Goal: Transaction & Acquisition: Purchase product/service

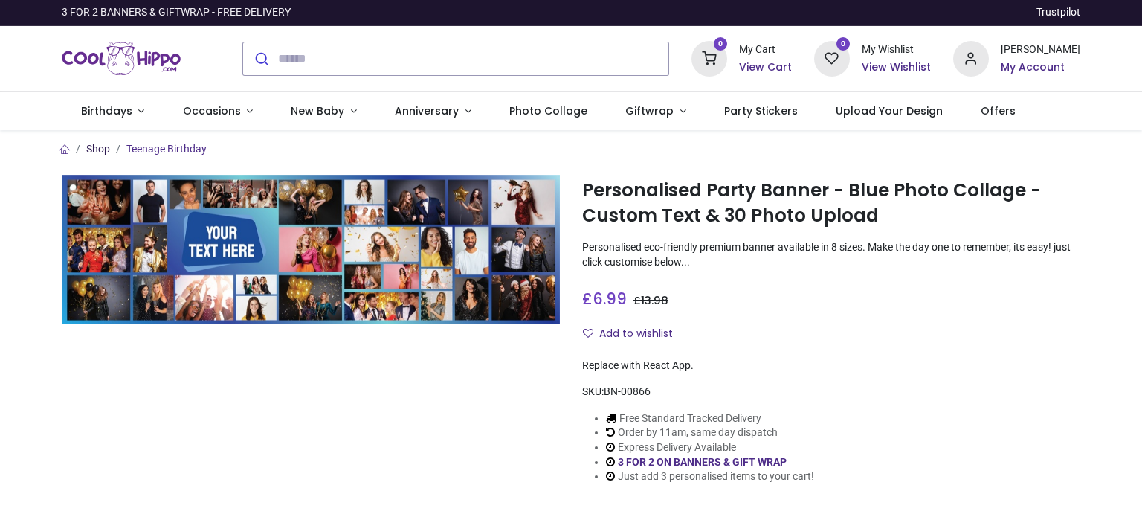
click at [91, 151] on link "Shop" at bounding box center [98, 149] width 24 height 12
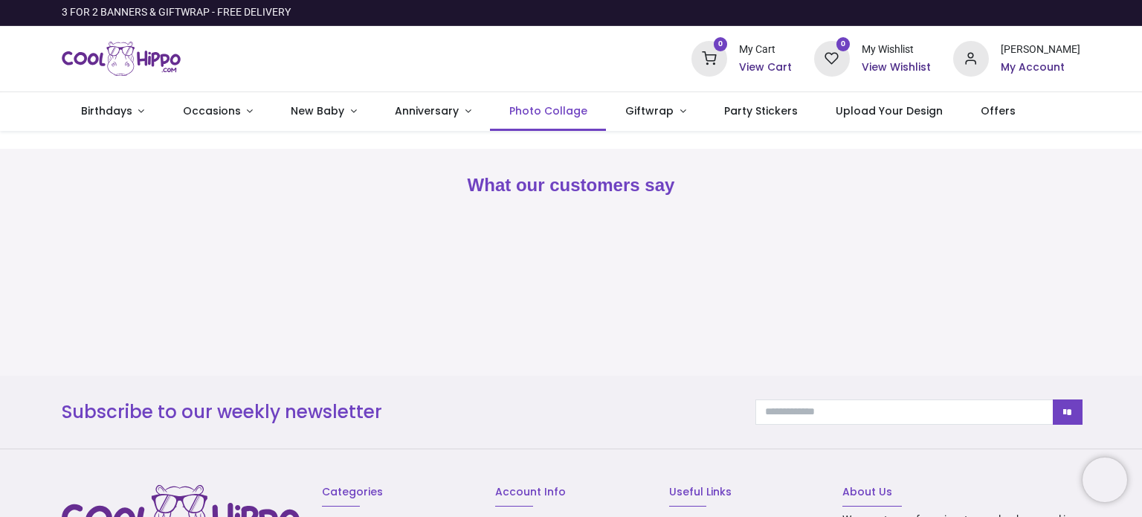
type input "**********"
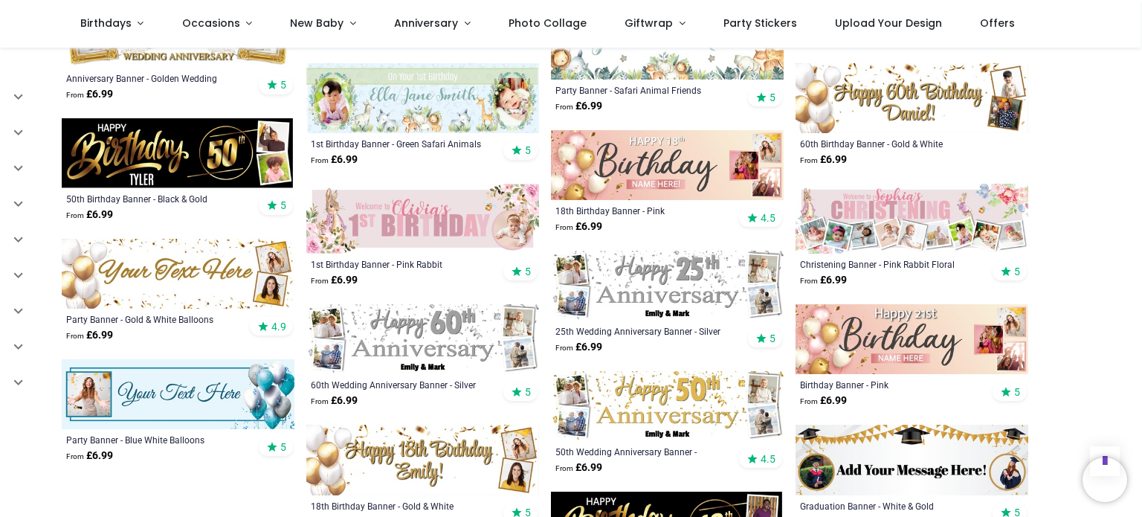
scroll to position [2305, 0]
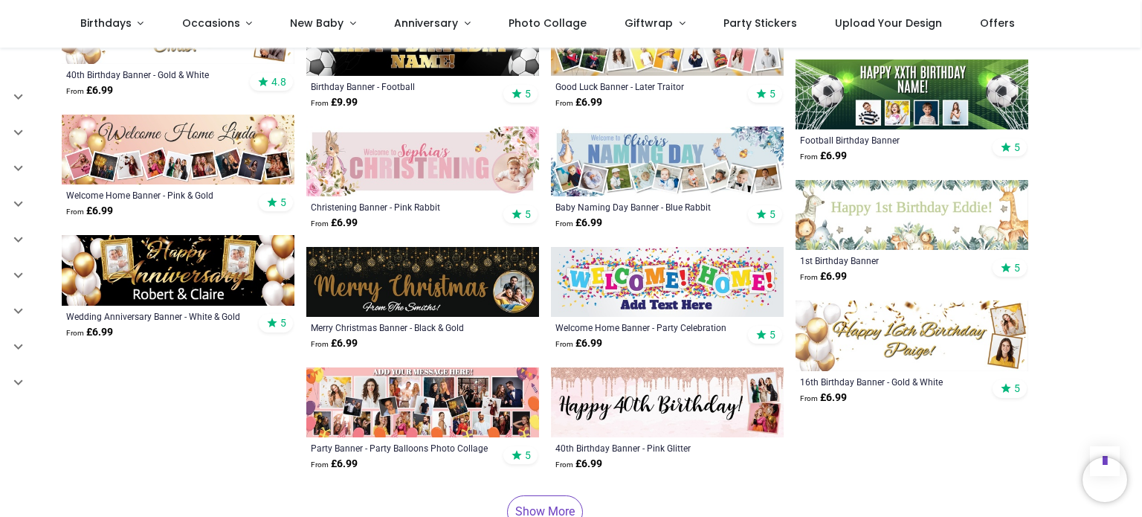
scroll to position [3421, 0]
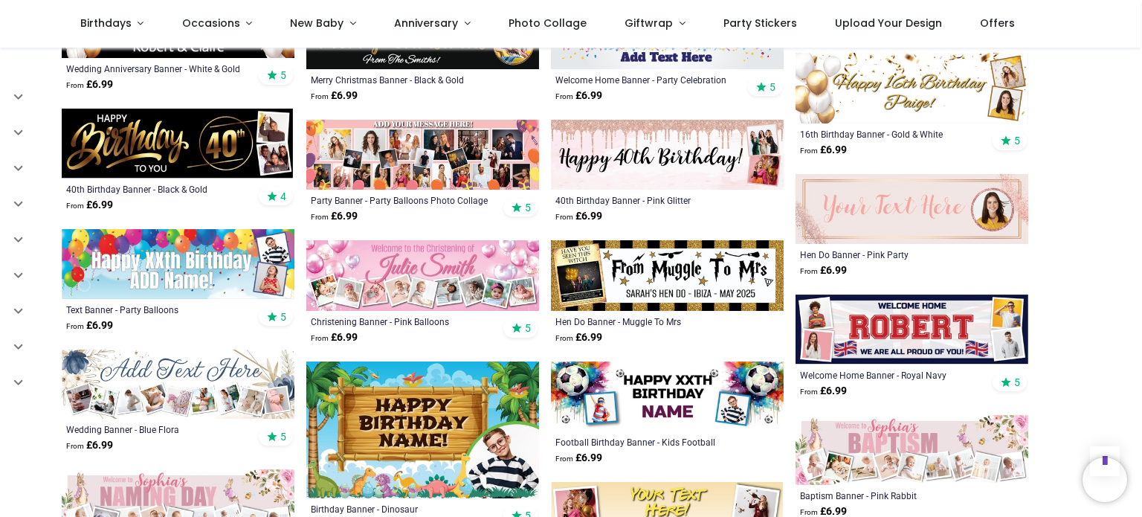
scroll to position [3495, 0]
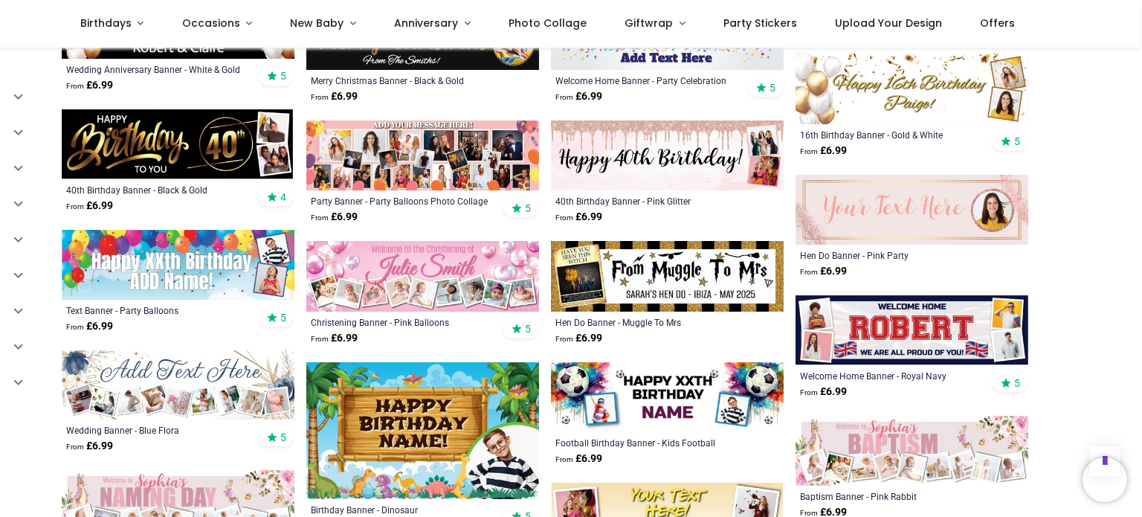
click at [445, 171] on img at bounding box center [422, 155] width 233 height 70
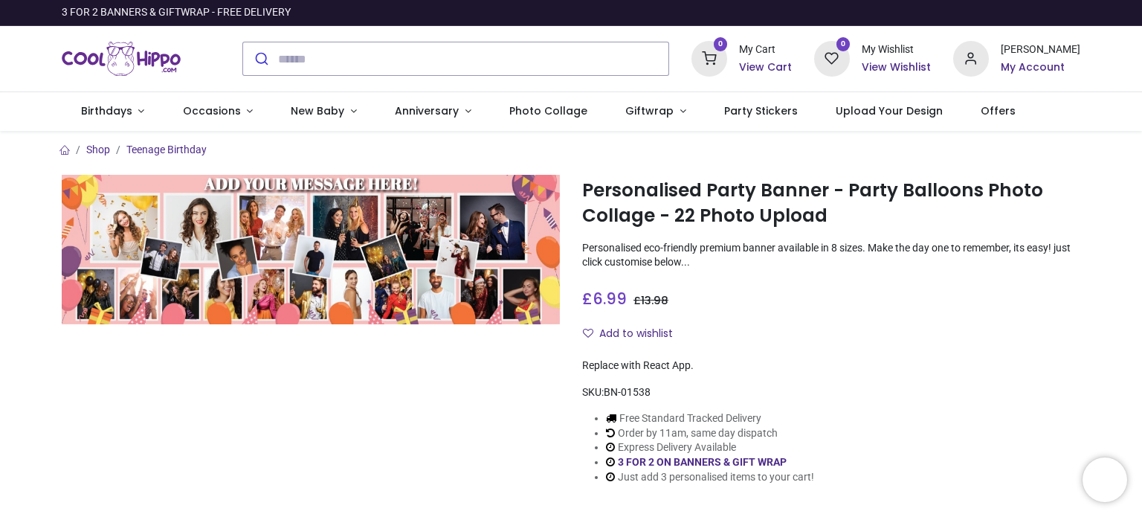
type input "**********"
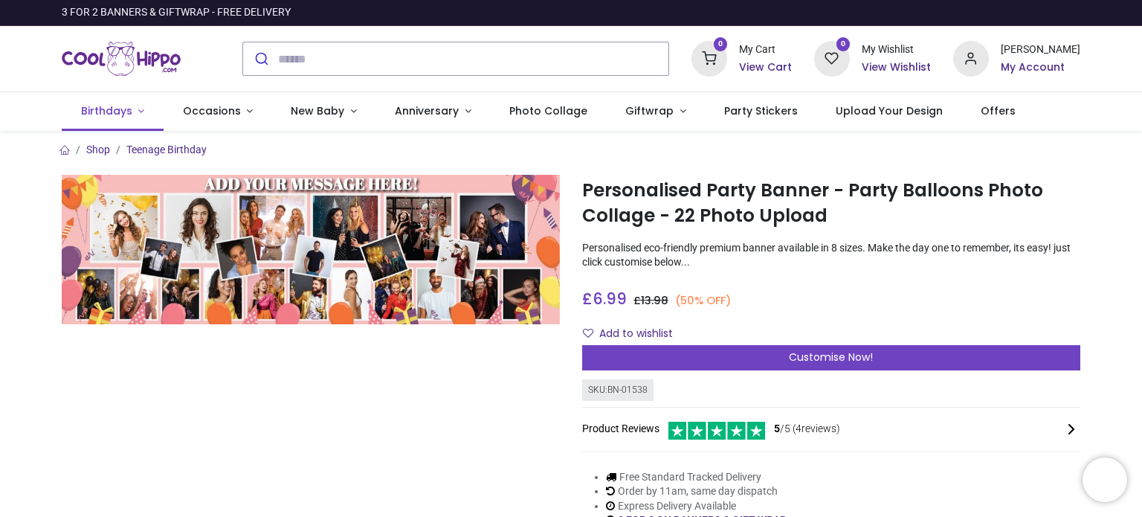
click at [142, 110] on link "Birthdays" at bounding box center [113, 111] width 102 height 39
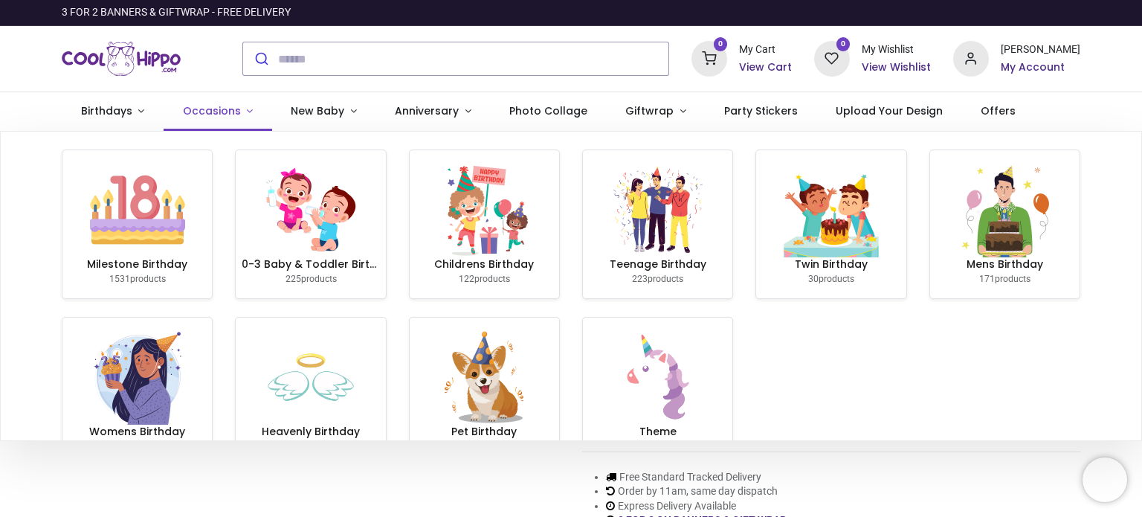
click at [247, 109] on link "Occasions" at bounding box center [218, 111] width 109 height 39
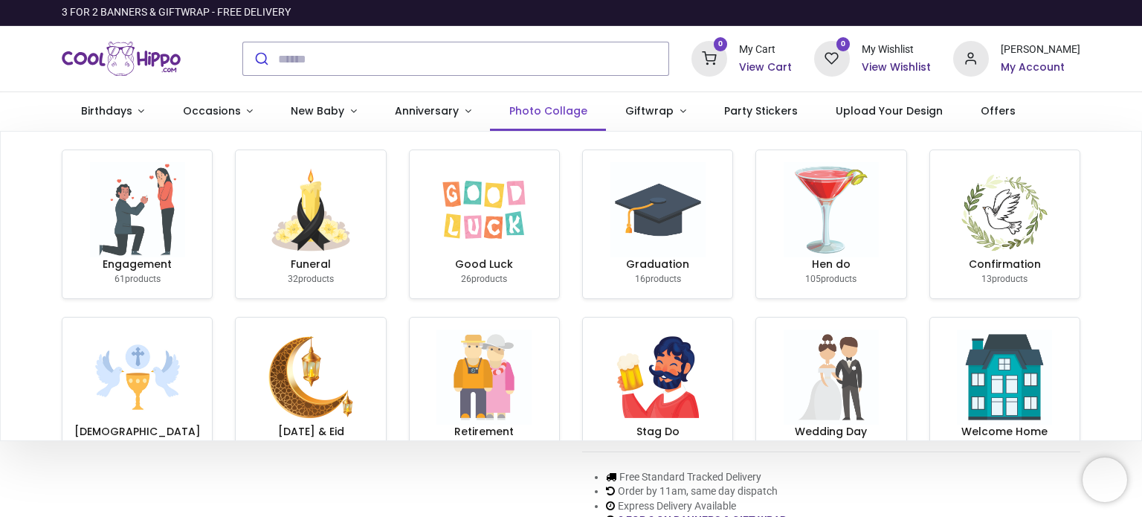
click at [574, 112] on link "Photo Collage" at bounding box center [548, 111] width 116 height 39
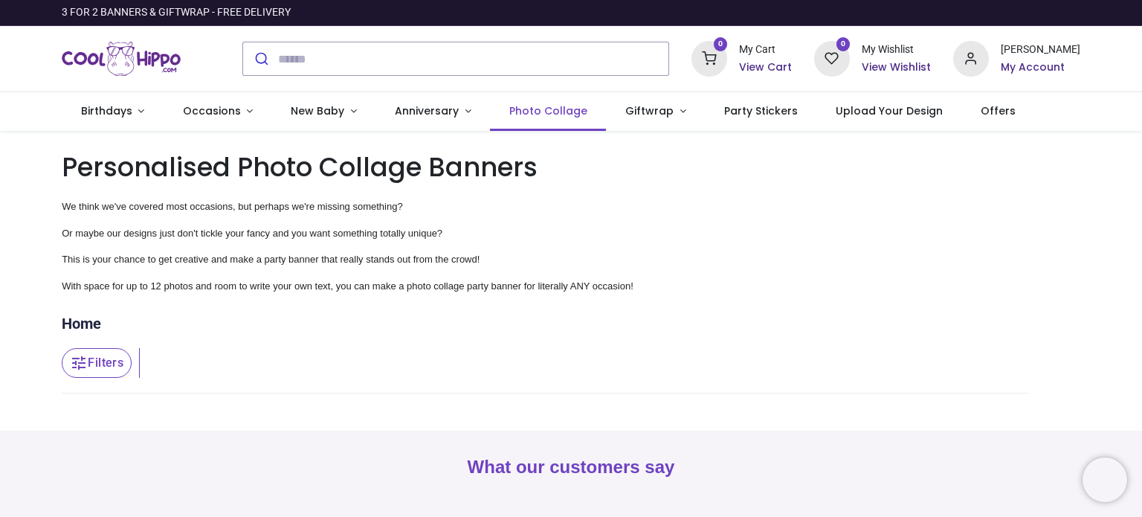
type input "**********"
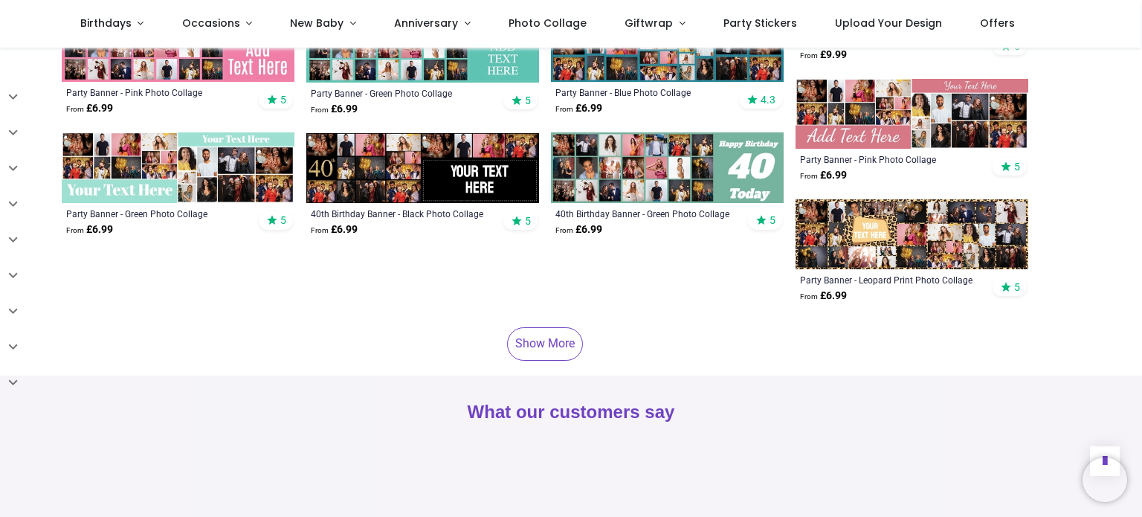
scroll to position [818, 0]
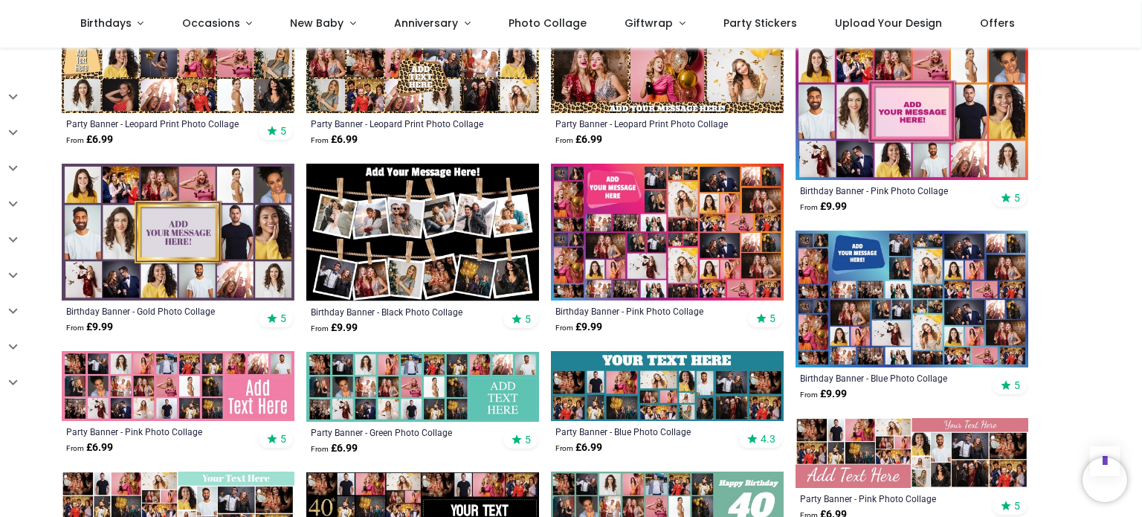
scroll to position [669, 0]
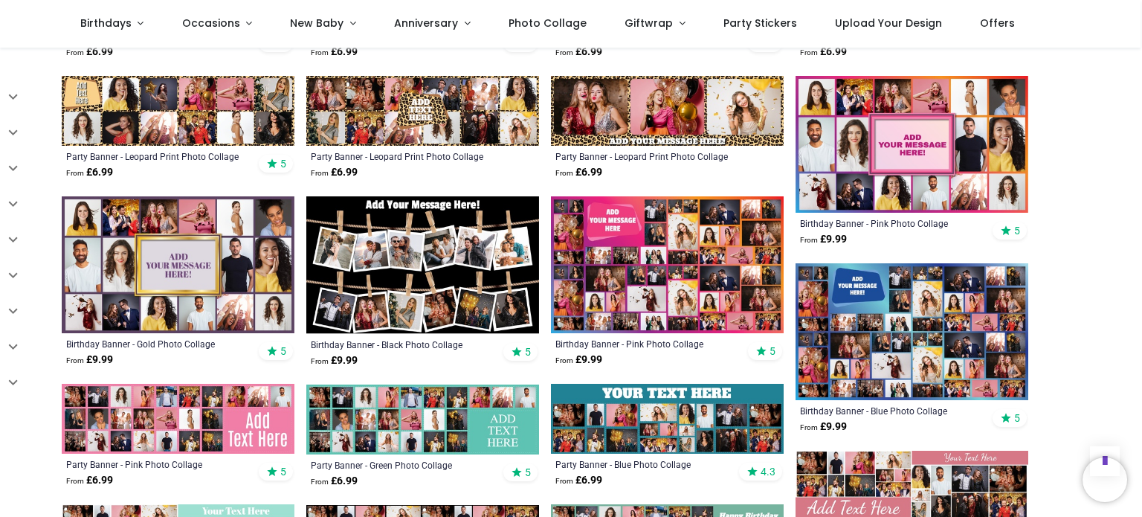
click at [663, 288] on img at bounding box center [667, 264] width 233 height 137
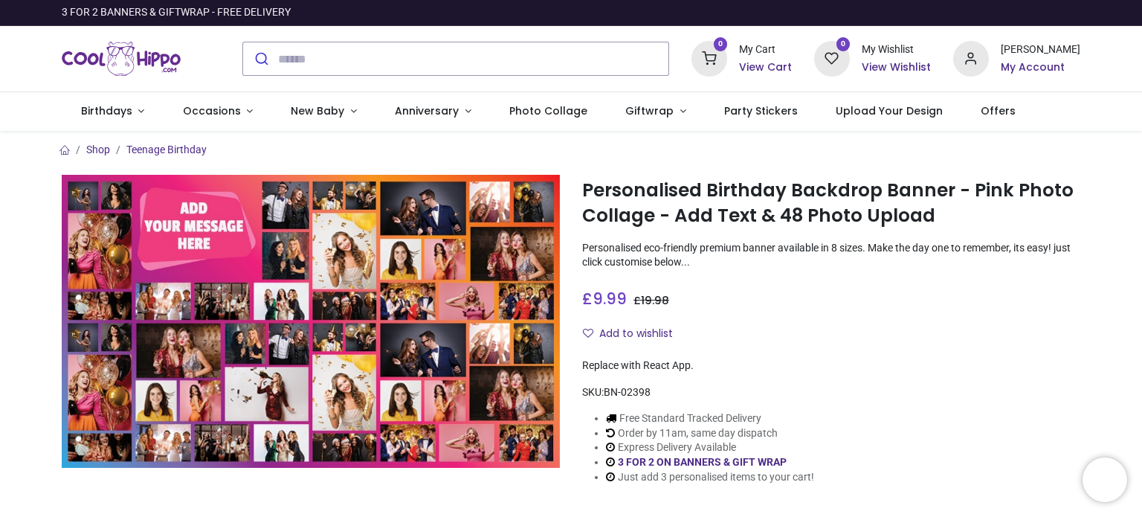
type input "**********"
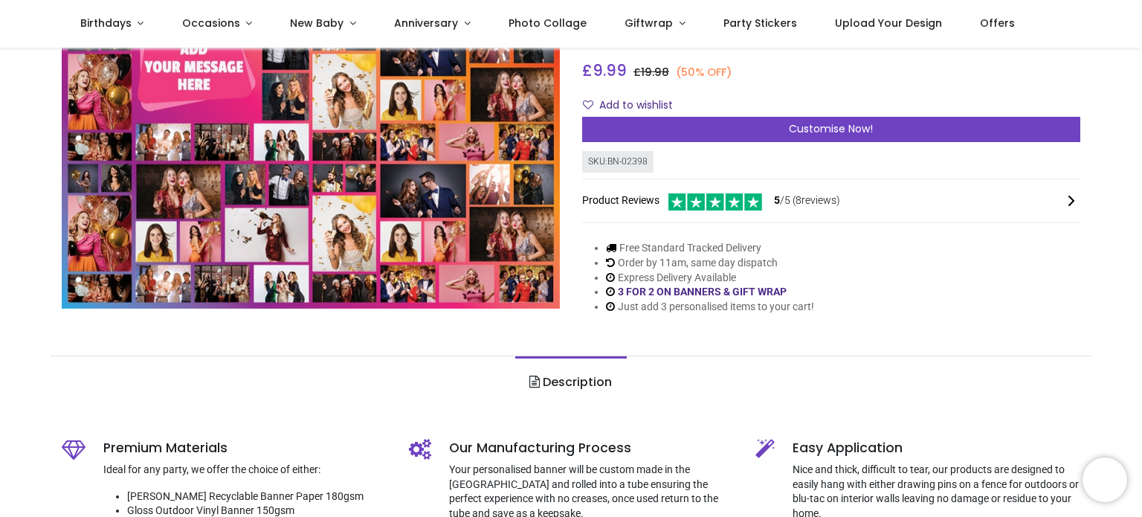
scroll to position [149, 0]
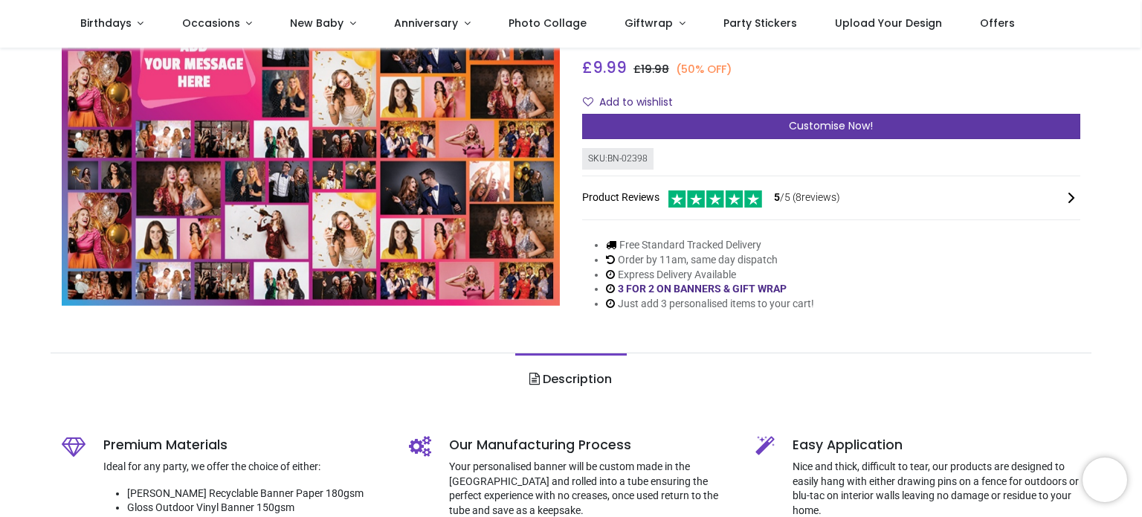
click at [829, 128] on span "Customise Now!" at bounding box center [831, 125] width 84 height 15
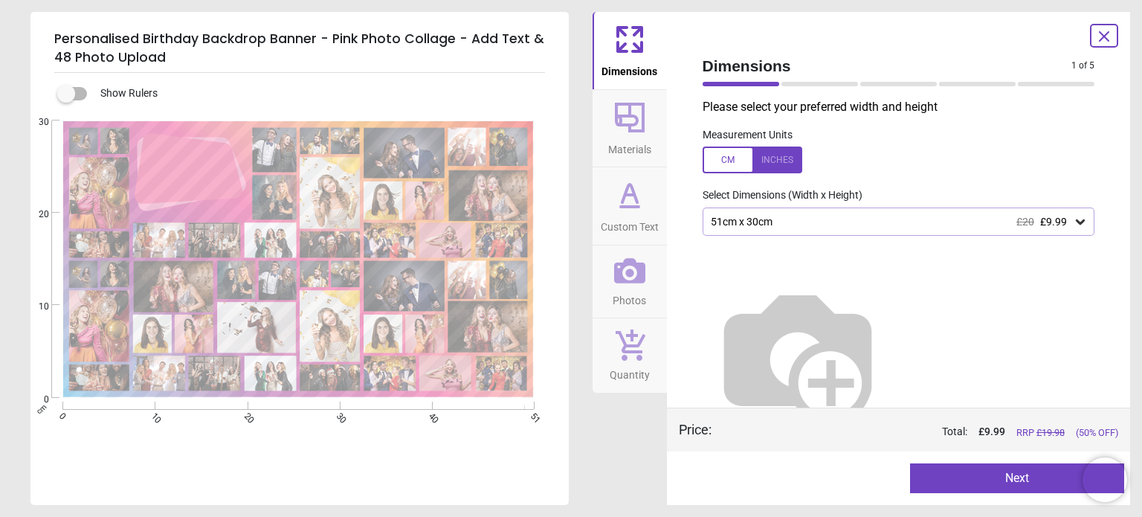
click at [851, 222] on div "51cm x 30cm £20 £9.99" at bounding box center [891, 222] width 364 height 13
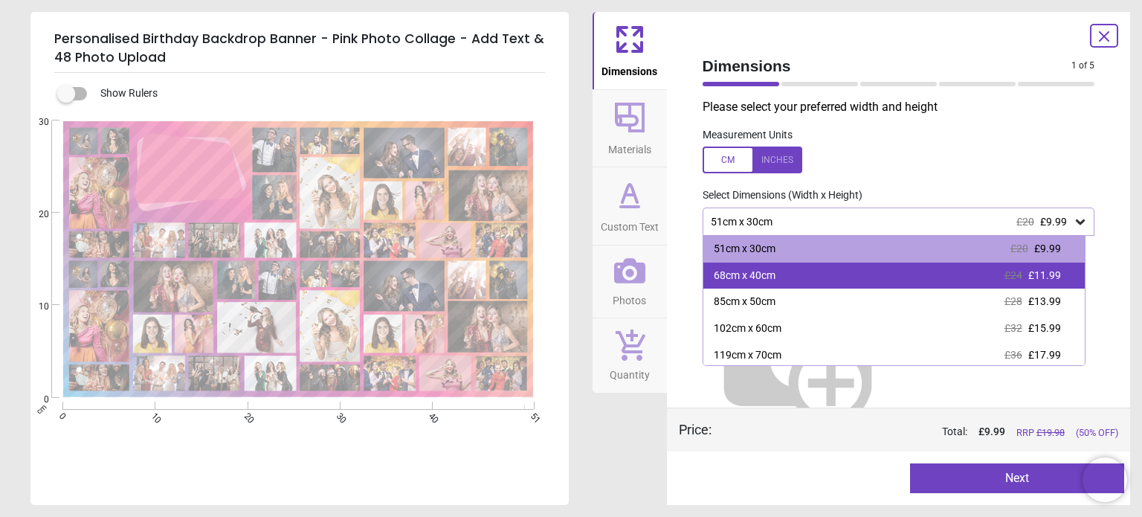
click at [773, 266] on div "68cm x 40cm £24 £11.99" at bounding box center [893, 275] width 381 height 27
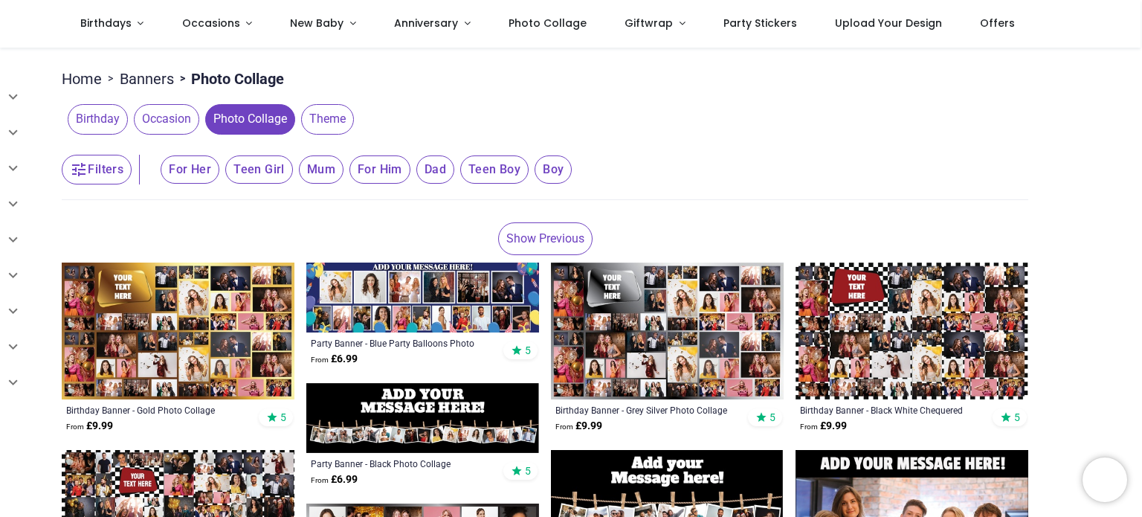
scroll to position [149, 0]
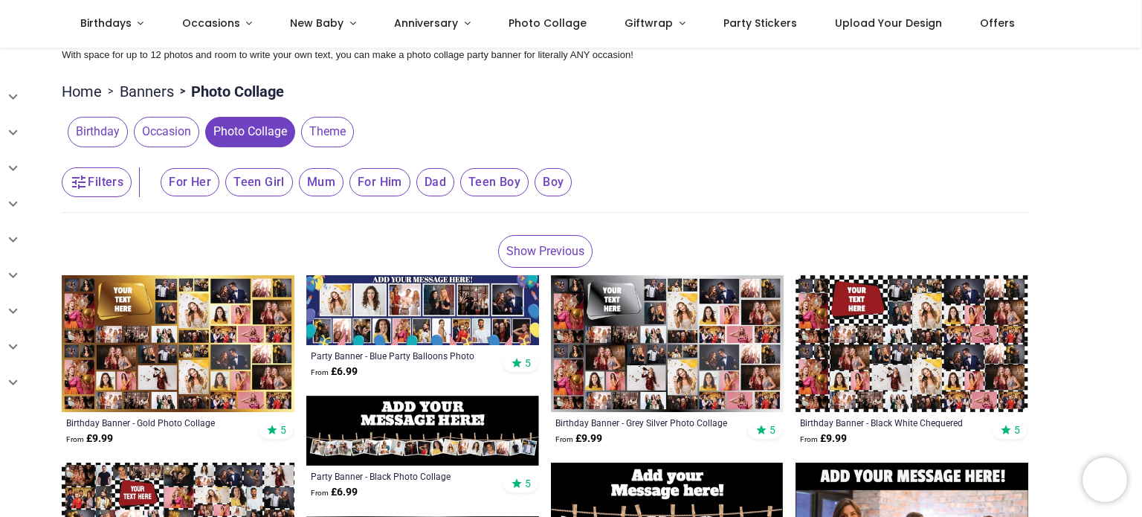
click at [196, 179] on span "For Her" at bounding box center [190, 182] width 59 height 28
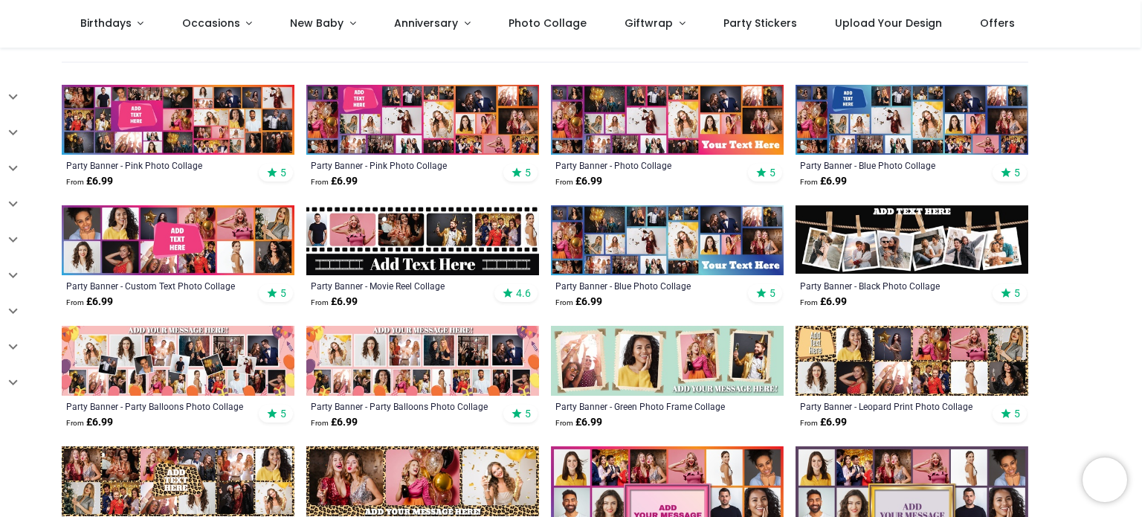
scroll to position [297, 0]
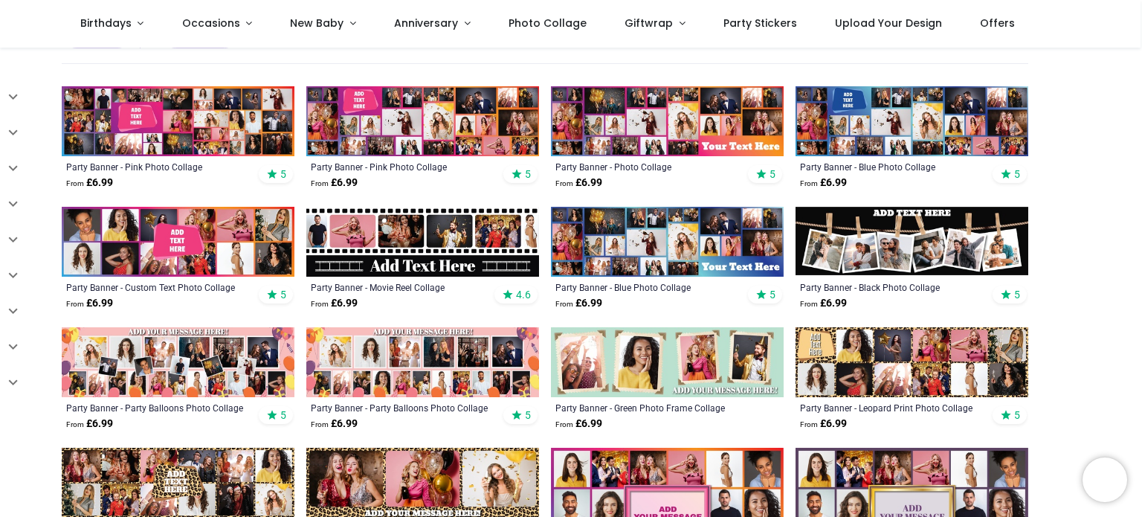
click at [464, 106] on img at bounding box center [422, 121] width 233 height 70
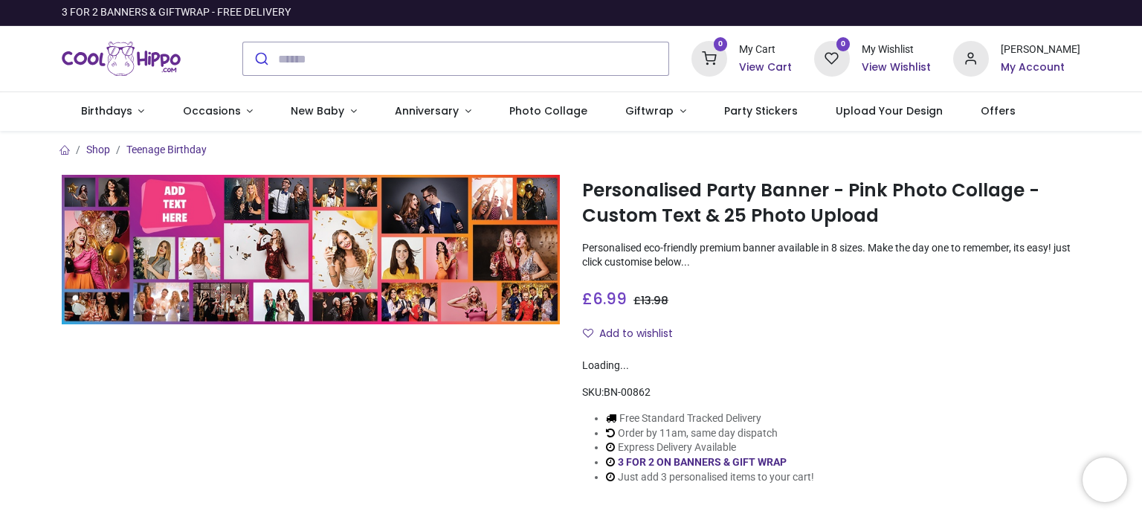
type input "**********"
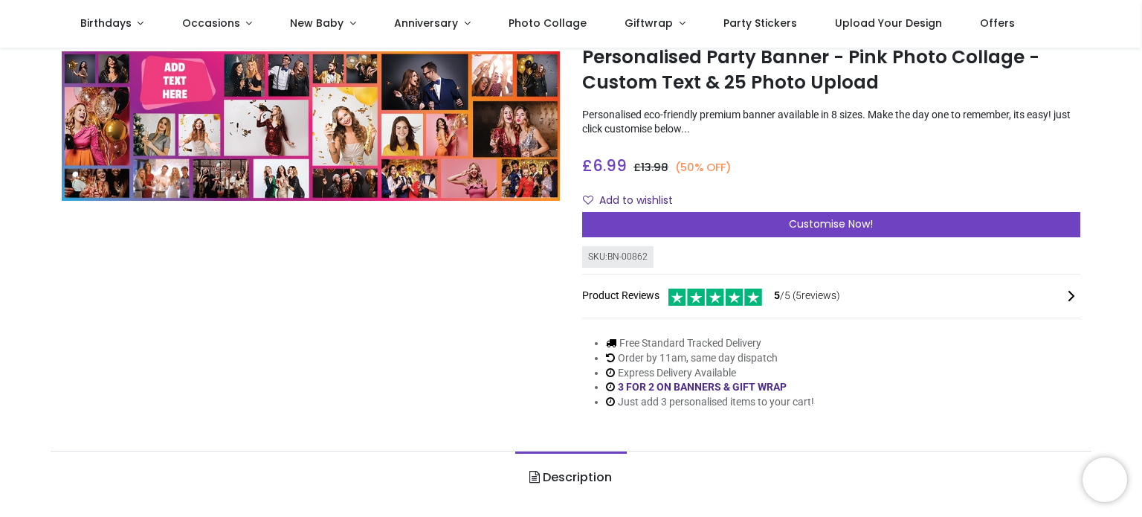
scroll to position [149, 0]
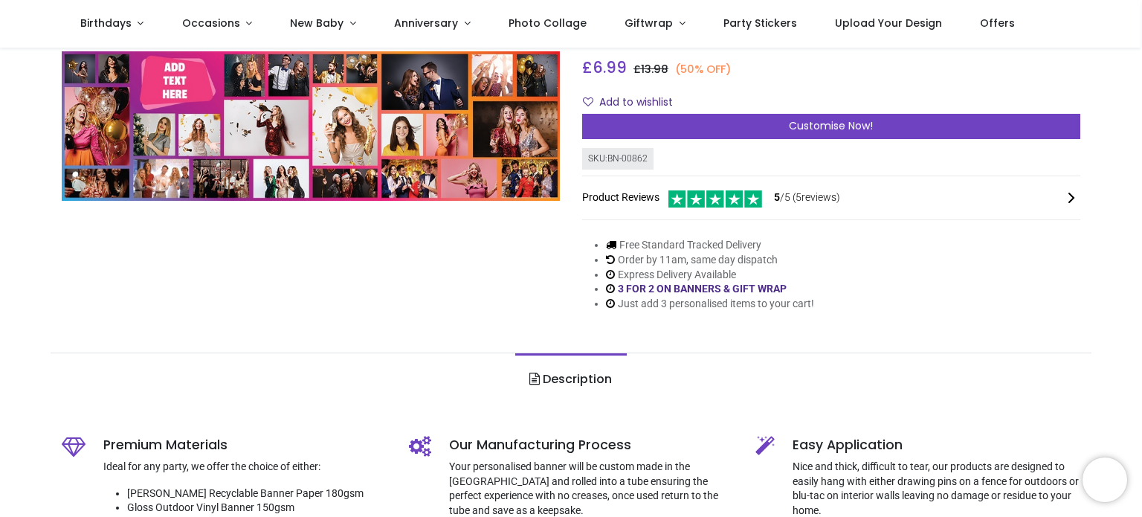
click at [758, 106] on div "Add to wishlist" at bounding box center [831, 102] width 498 height 25
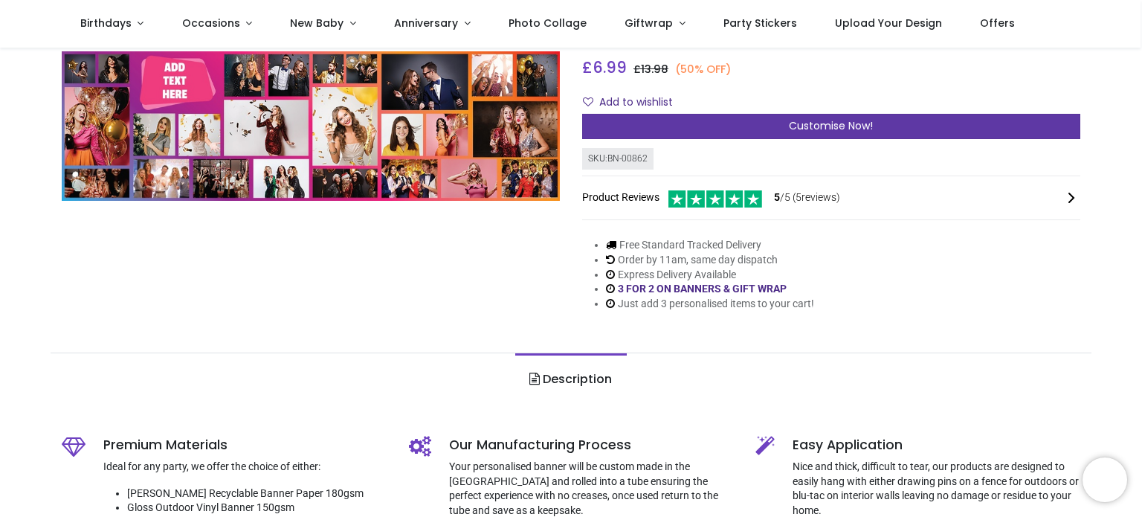
click at [753, 117] on div "Customise Now!" at bounding box center [831, 126] width 498 height 25
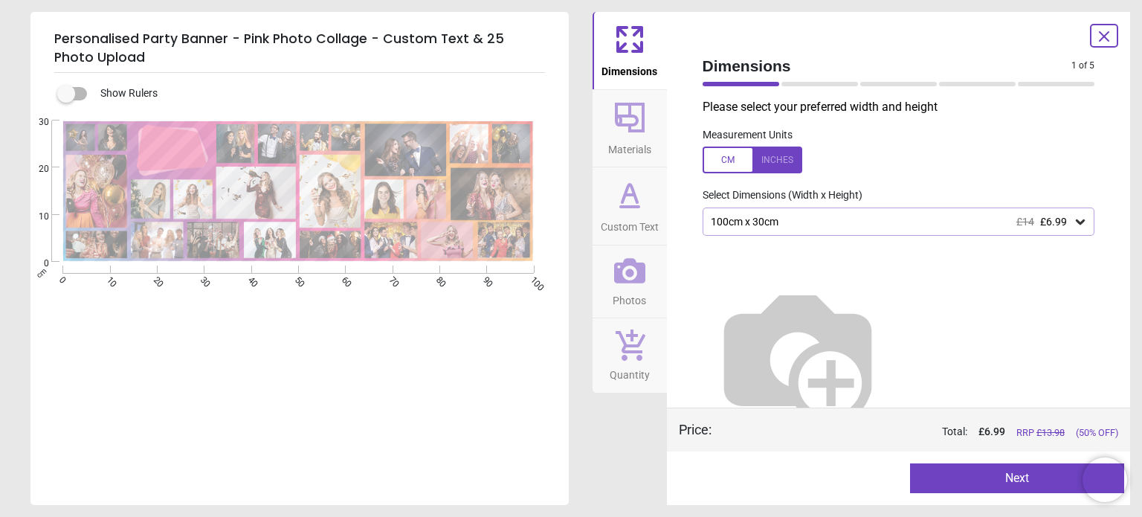
click at [996, 472] on button "Next" at bounding box center [1017, 478] width 214 height 30
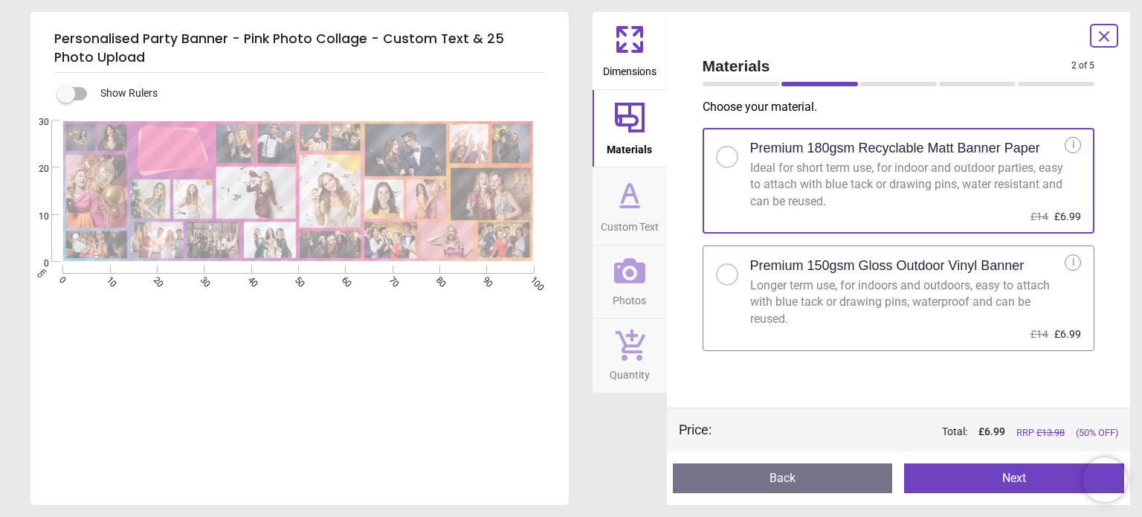
click at [1025, 474] on button "Next" at bounding box center [1014, 478] width 220 height 30
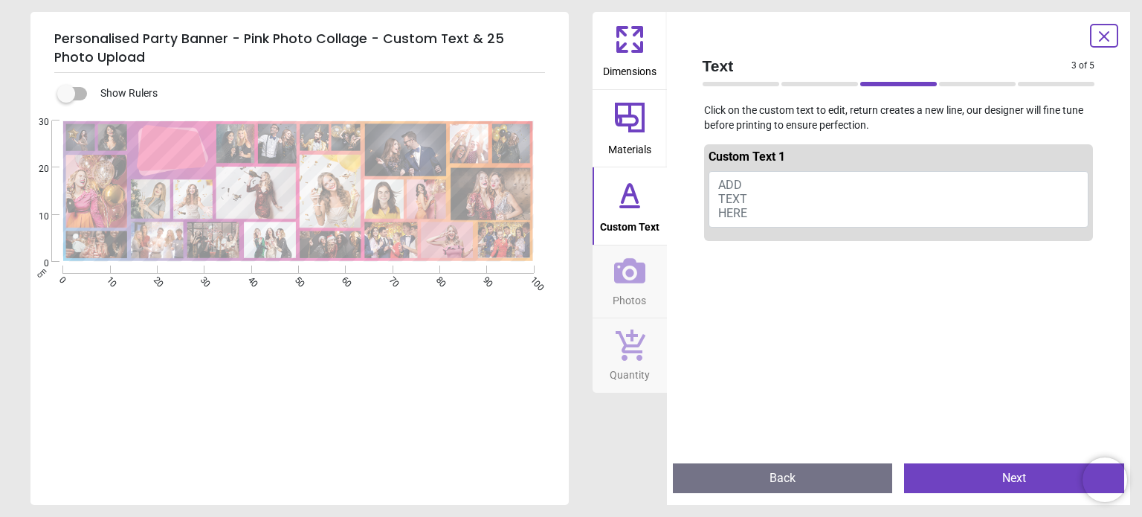
click at [758, 185] on button "ADD TEXT HERE" at bounding box center [899, 199] width 381 height 57
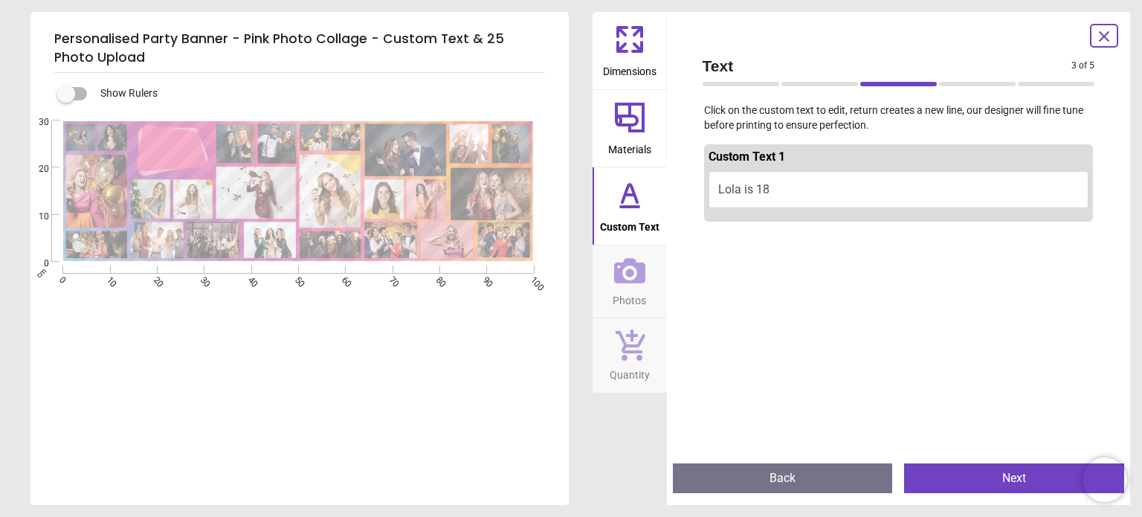
scroll to position [0, 0]
type textarea "**********"
click at [964, 481] on button "Next" at bounding box center [1014, 478] width 220 height 30
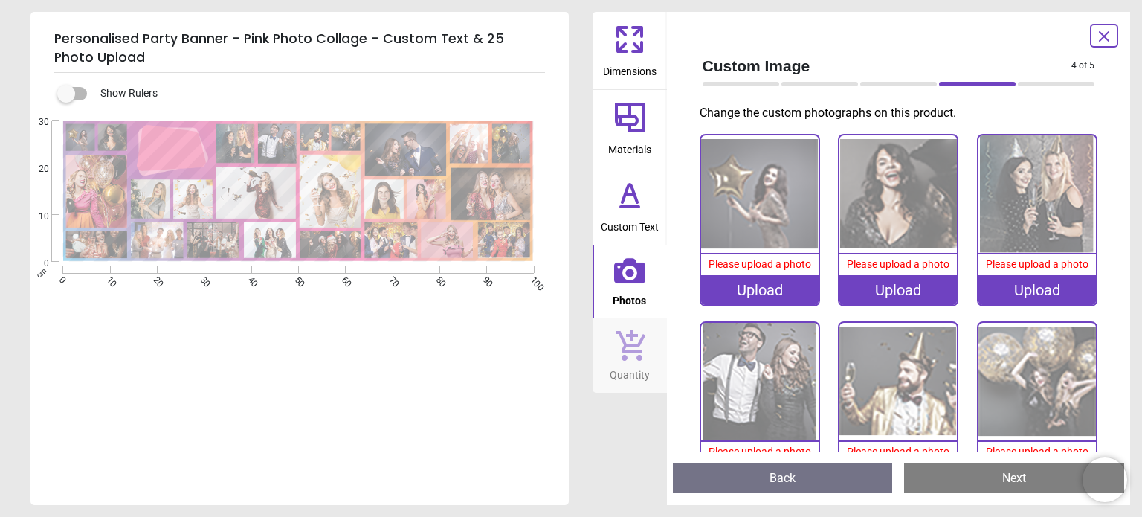
click at [744, 294] on div "Upload" at bounding box center [759, 290] width 117 height 30
click at [755, 289] on div "Upload" at bounding box center [759, 290] width 117 height 30
click at [739, 285] on div "Upload" at bounding box center [759, 290] width 117 height 30
click at [755, 287] on div "Upload" at bounding box center [759, 290] width 117 height 30
